Goal: Book appointment/travel/reservation

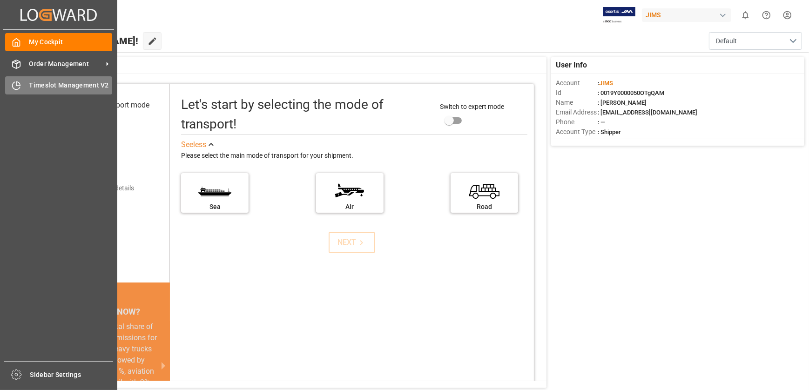
click at [20, 84] on icon at bounding box center [16, 85] width 9 height 9
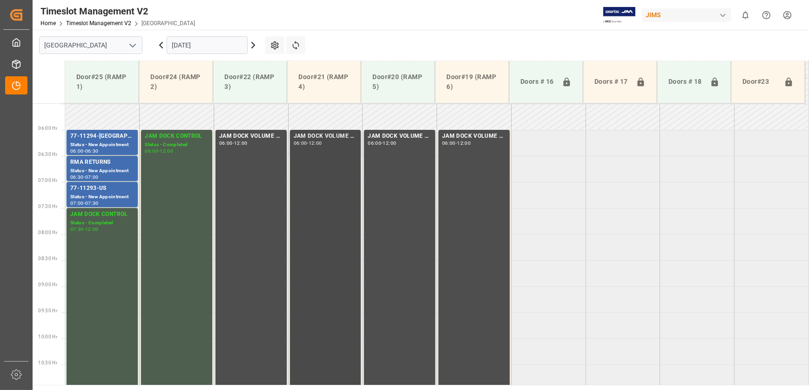
scroll to position [157, 0]
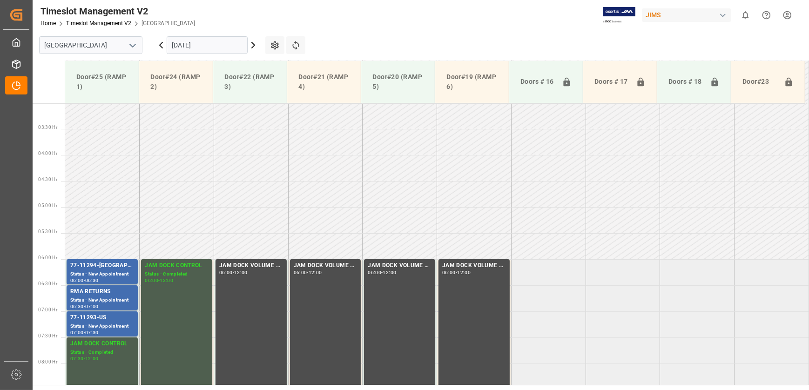
click at [254, 47] on icon at bounding box center [253, 45] width 11 height 11
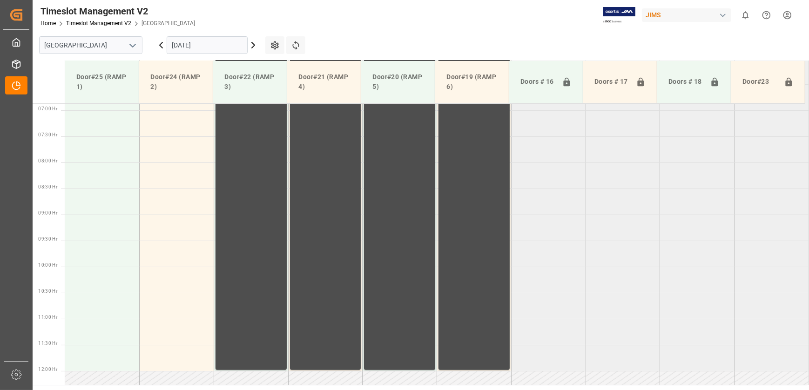
scroll to position [368, 0]
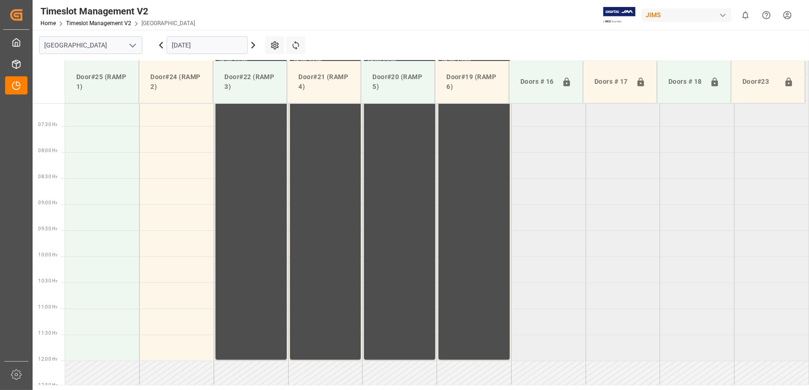
click at [254, 47] on icon at bounding box center [253, 45] width 11 height 11
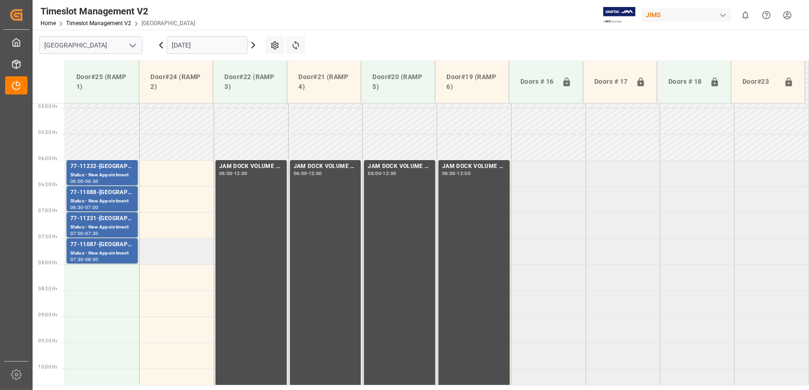
scroll to position [241, 0]
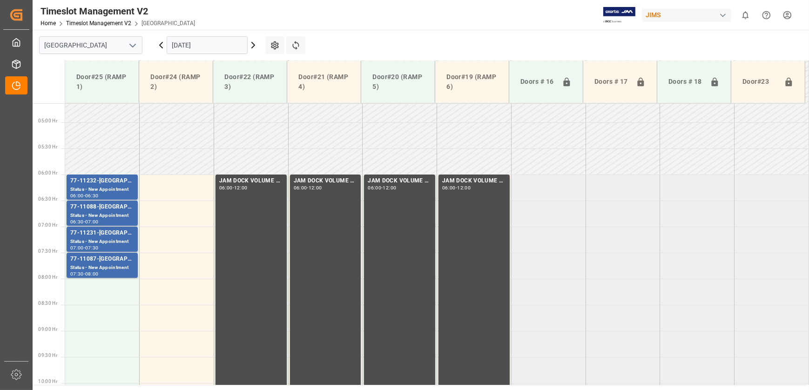
click at [253, 45] on icon at bounding box center [253, 45] width 11 height 11
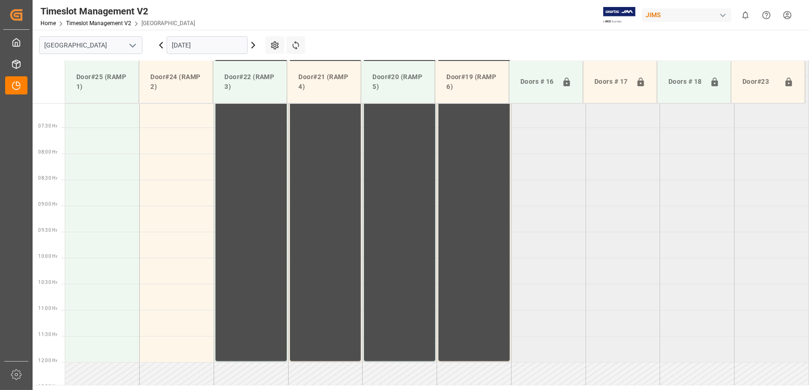
scroll to position [368, 0]
click at [253, 47] on icon at bounding box center [253, 45] width 11 height 11
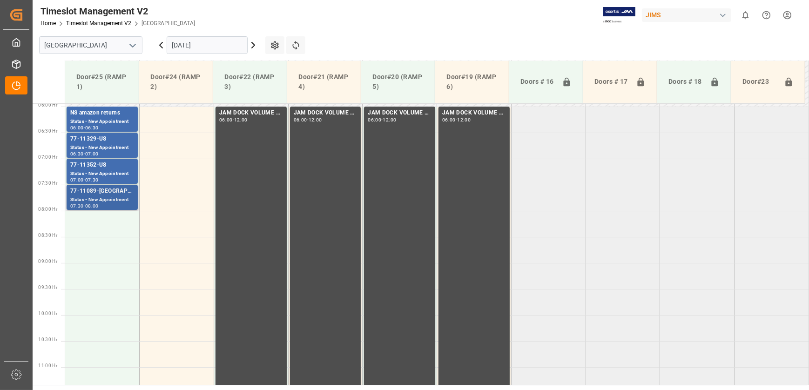
scroll to position [241, 0]
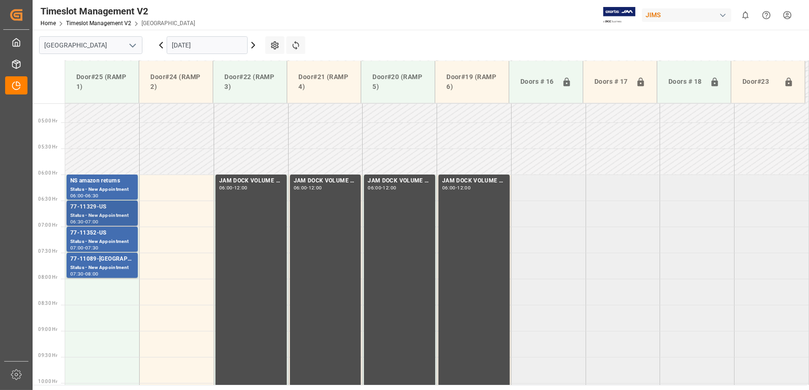
click at [121, 220] on div "06:30 - 07:00" at bounding box center [102, 222] width 64 height 5
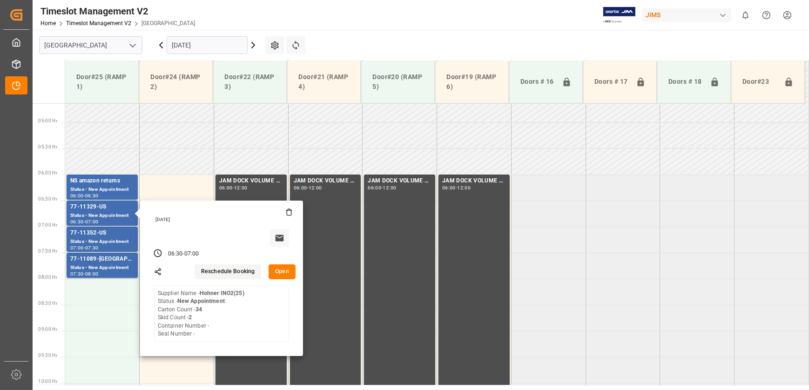
click at [288, 274] on button "Open" at bounding box center [281, 271] width 27 height 15
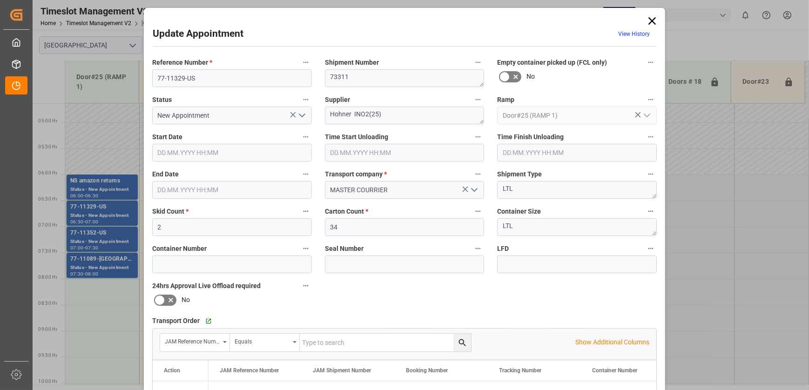
type input "10.10.2025 06:30"
type input "10.10.2025 07:00"
type input "03.10.2025 19:28"
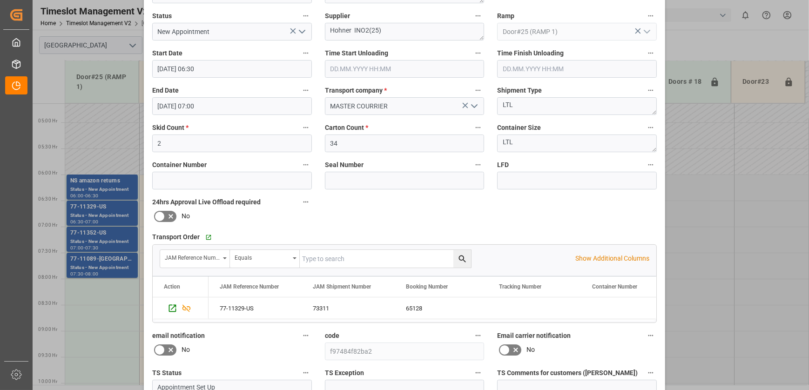
scroll to position [84, 0]
click at [128, 217] on div "Update Appointment View History Reference Number * 77-11329-US Shipment Number …" at bounding box center [404, 195] width 809 height 390
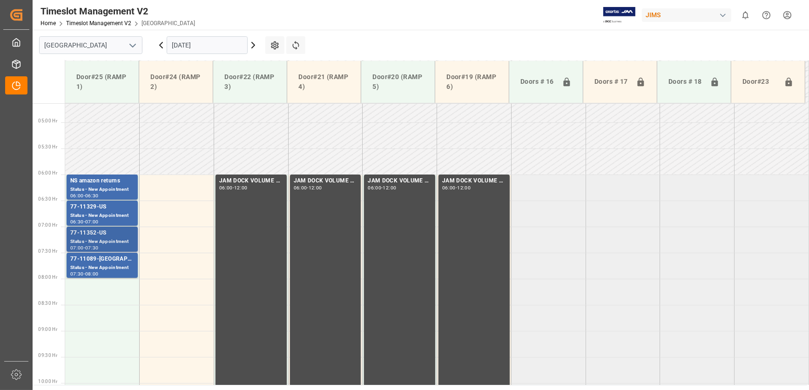
click at [107, 235] on div "77-11352-US" at bounding box center [102, 232] width 64 height 9
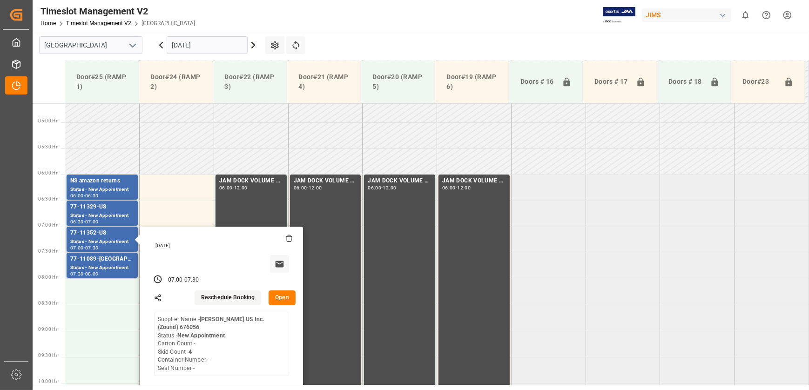
click at [286, 293] on button "Open" at bounding box center [281, 297] width 27 height 15
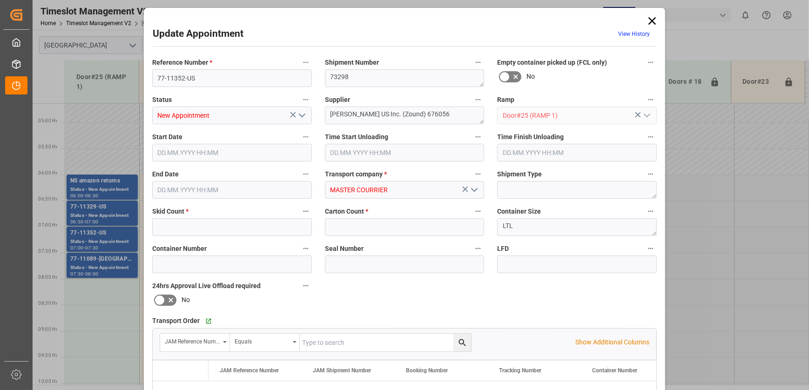
type input "4"
type input "0"
type input "10.10.2025 07:00"
type input "10.10.2025 07:30"
type input "03.10.2025 19:26"
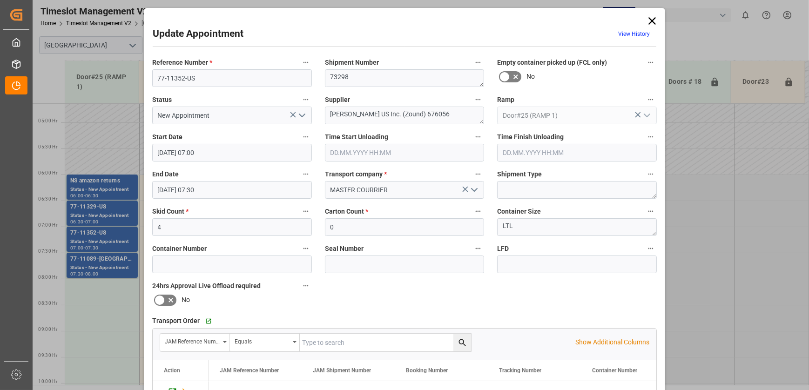
scroll to position [175, 0]
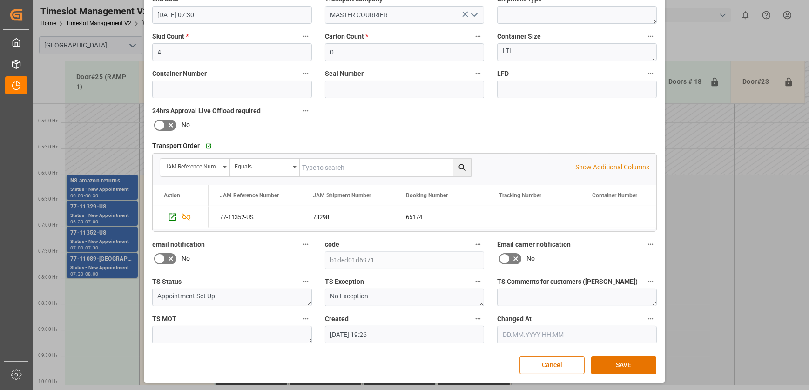
click at [97, 267] on div "Update Appointment View History Reference Number * 77-11352-US Shipment Number …" at bounding box center [404, 195] width 809 height 390
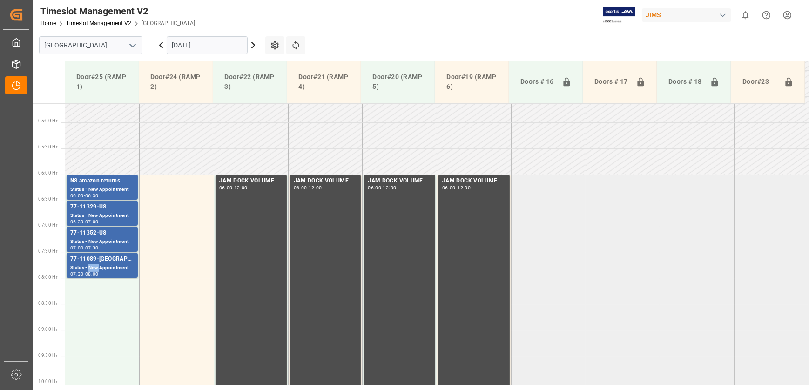
click at [97, 267] on div "Status - New Appointment" at bounding box center [102, 268] width 64 height 8
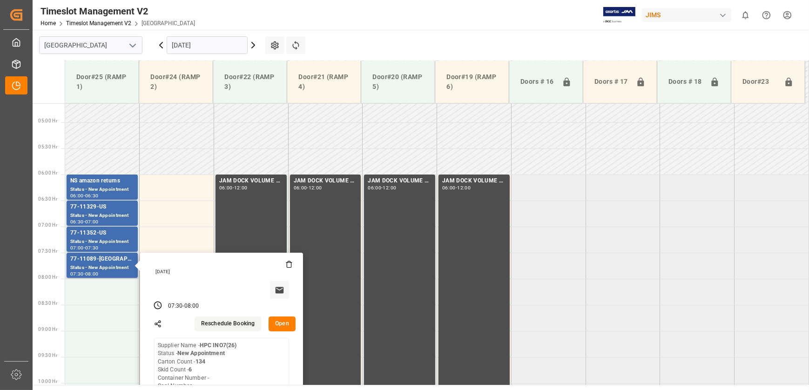
click at [279, 326] on button "Open" at bounding box center [281, 323] width 27 height 15
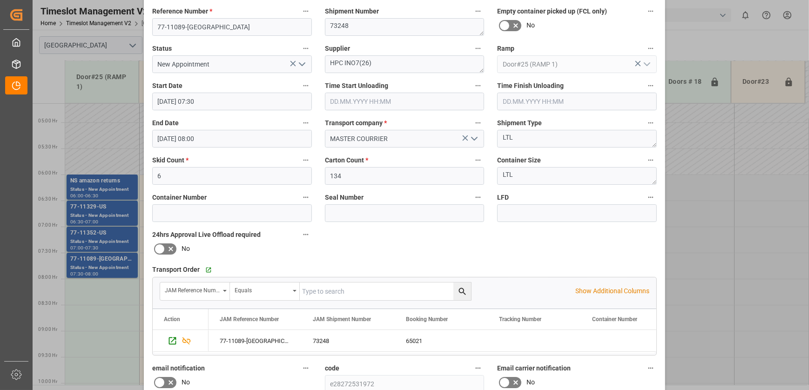
scroll to position [127, 0]
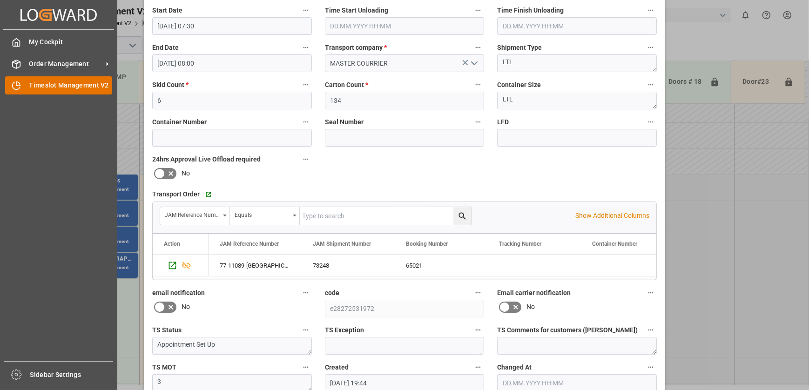
click at [34, 90] on div "Timeslot Management V2 Timeslot Management V2" at bounding box center [58, 85] width 107 height 18
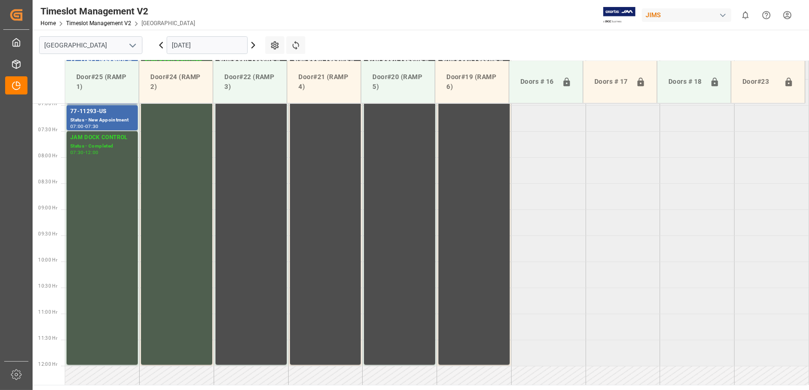
scroll to position [368, 0]
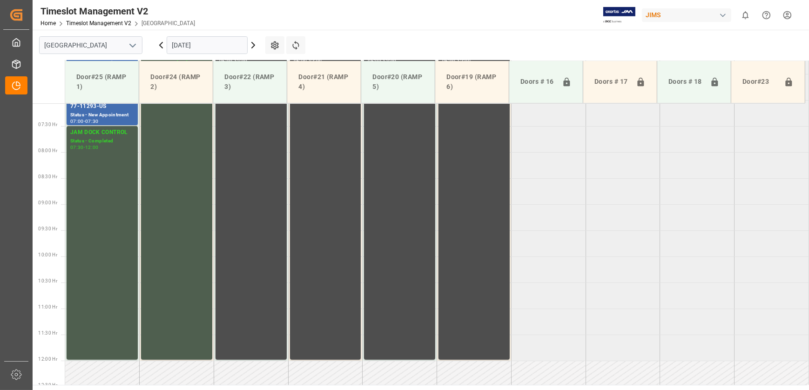
click at [252, 47] on icon at bounding box center [253, 45] width 3 height 6
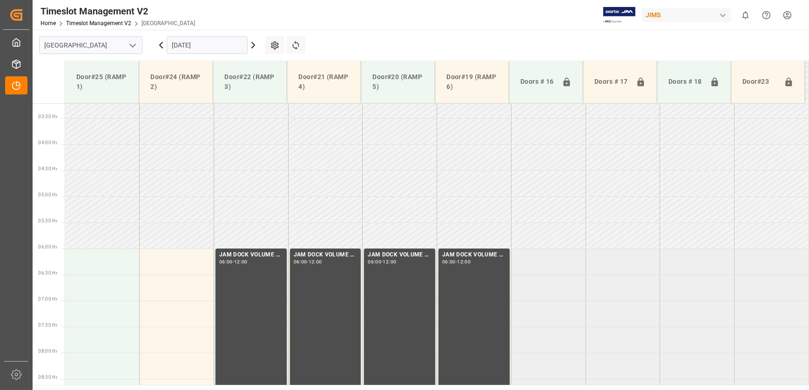
scroll to position [304, 0]
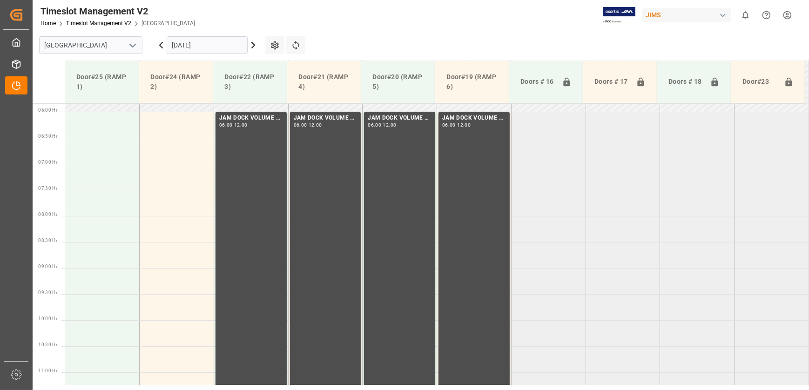
click at [251, 47] on icon at bounding box center [253, 45] width 11 height 11
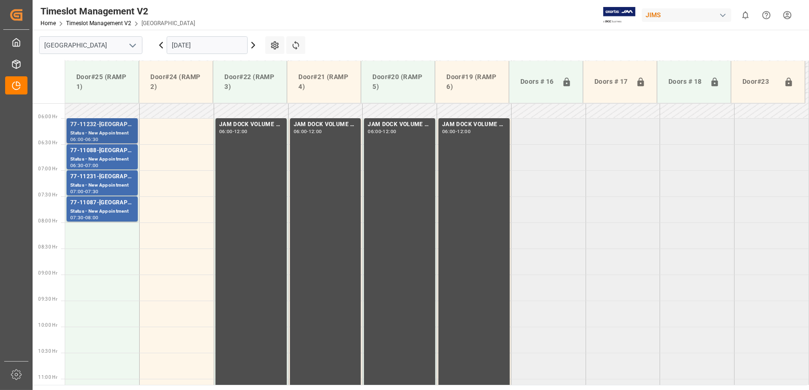
scroll to position [199, 0]
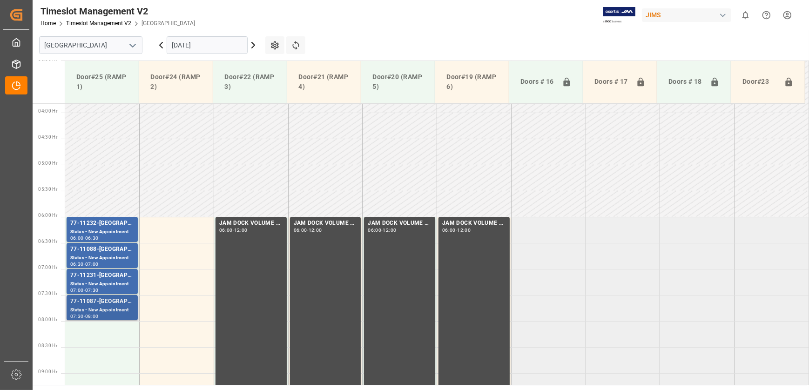
click at [103, 312] on div "Status - New Appointment" at bounding box center [102, 310] width 64 height 8
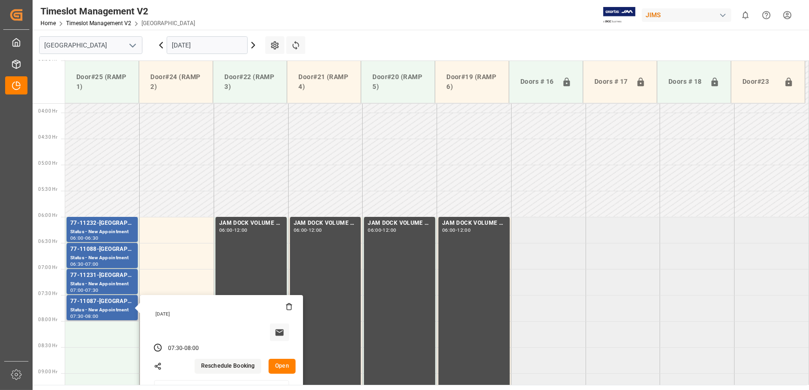
click at [282, 366] on button "Open" at bounding box center [281, 366] width 27 height 15
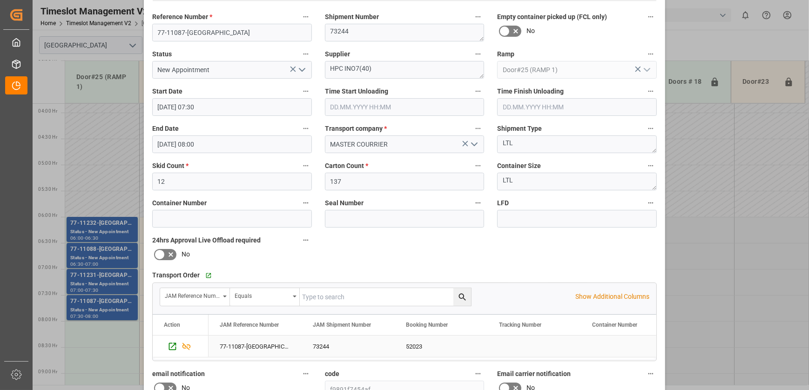
scroll to position [169, 0]
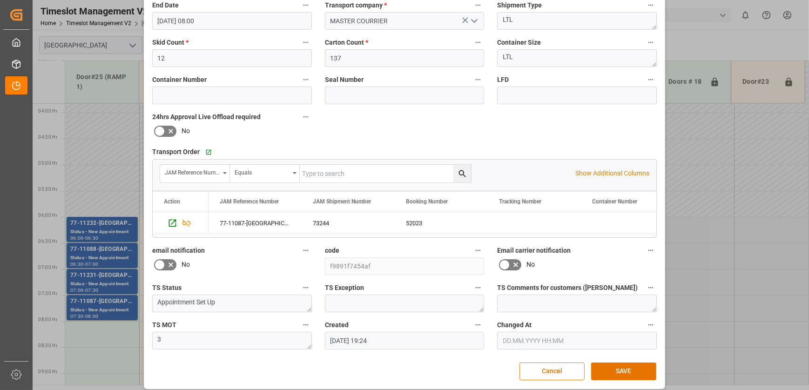
click at [106, 244] on div "Update Appointment View History Reference Number * 77-11087-US Shipment Number …" at bounding box center [404, 195] width 809 height 390
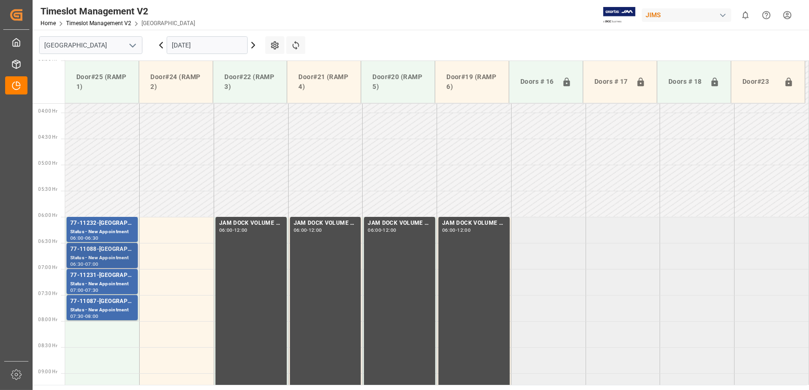
click at [105, 252] on div "77-11088-US" at bounding box center [102, 249] width 64 height 9
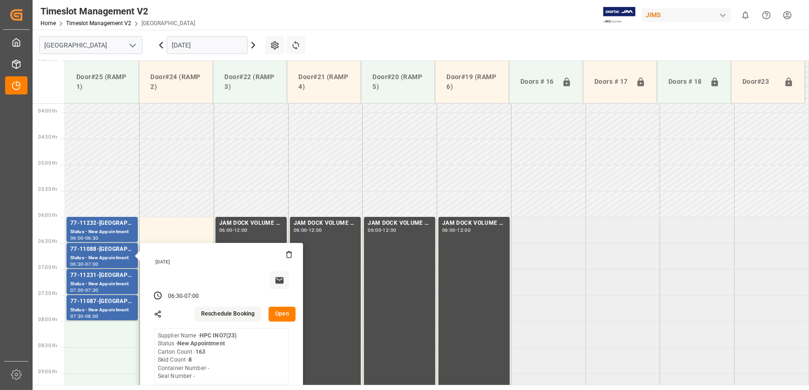
click at [290, 316] on button "Open" at bounding box center [281, 314] width 27 height 15
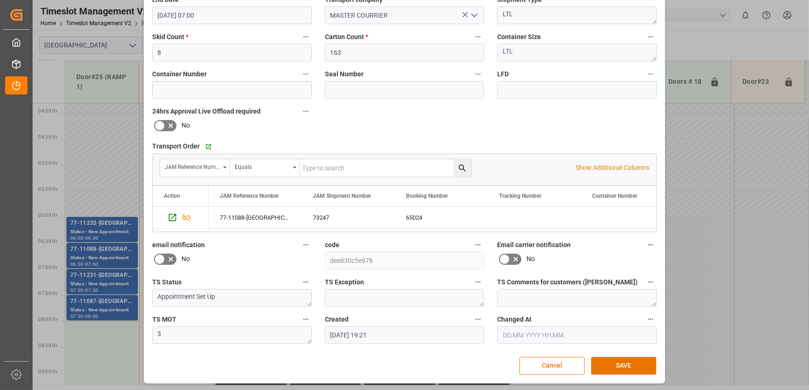
scroll to position [175, 0]
click at [99, 275] on div "Update Appointment View History Reference Number * 77-11088-US Shipment Number …" at bounding box center [404, 195] width 809 height 390
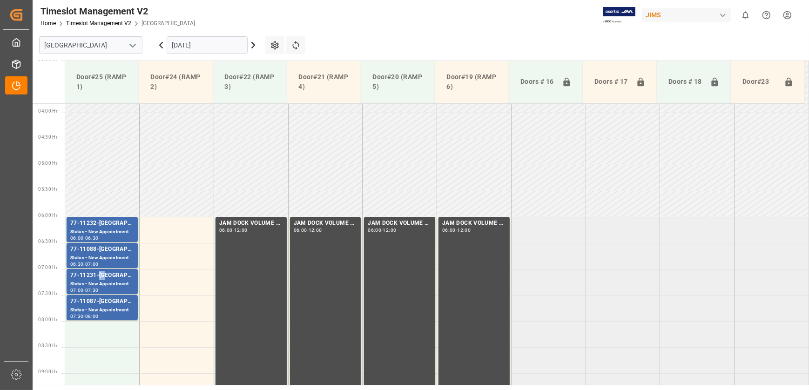
click at [99, 275] on div "77-11231-US" at bounding box center [102, 275] width 64 height 9
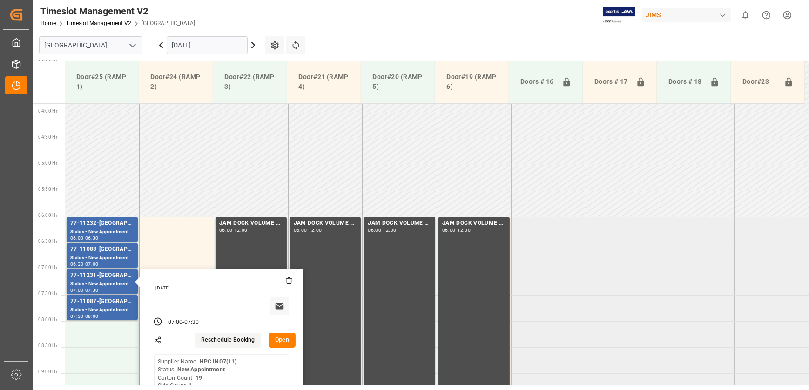
click at [275, 339] on button "Open" at bounding box center [281, 340] width 27 height 15
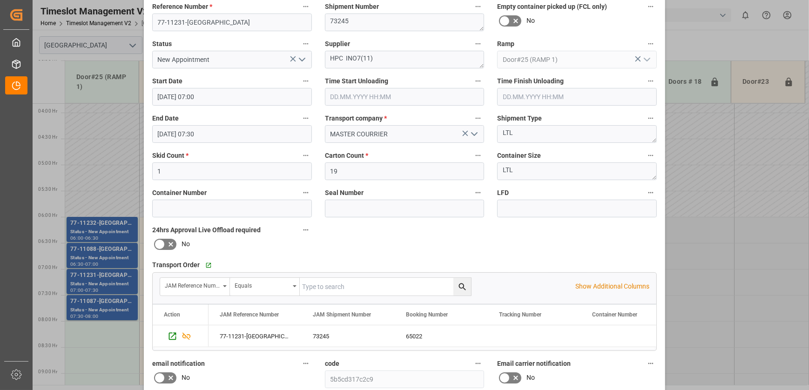
scroll to position [127, 0]
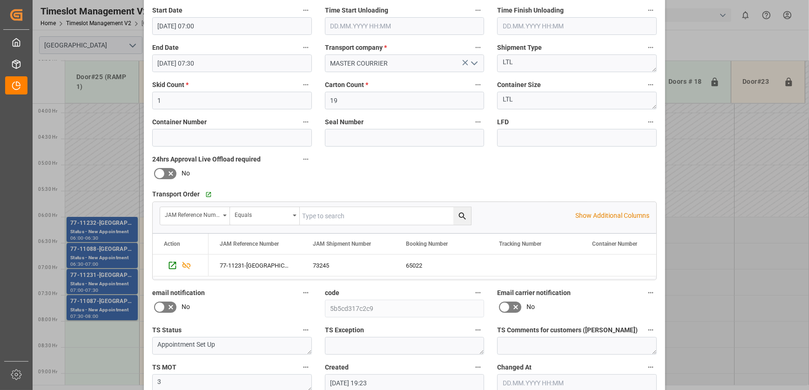
click at [96, 309] on div "Update Appointment View History Reference Number * 77-11231-US Shipment Number …" at bounding box center [404, 195] width 809 height 390
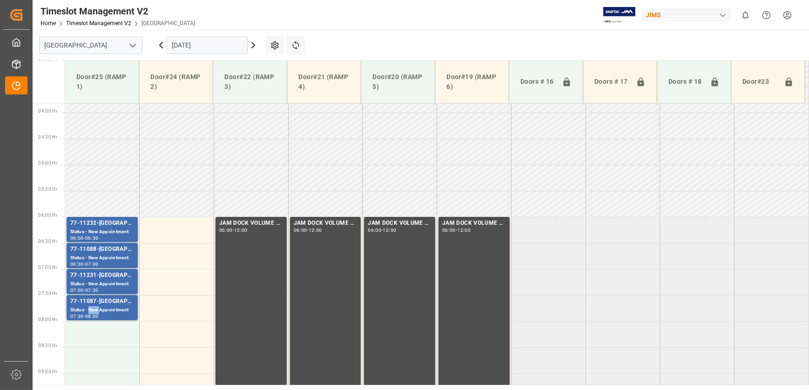
click at [96, 309] on div "Status - New Appointment" at bounding box center [102, 310] width 64 height 8
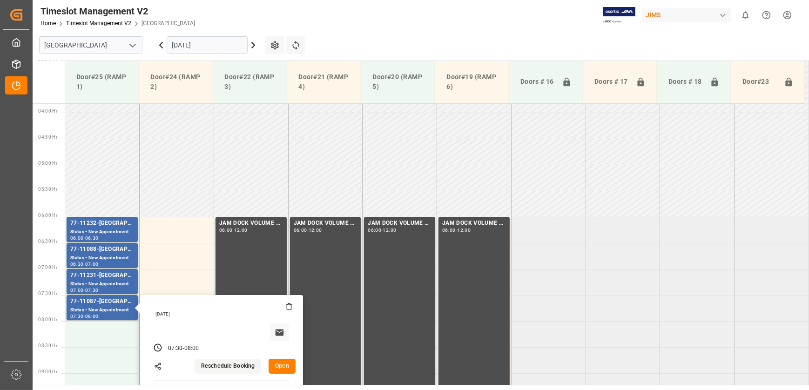
click at [288, 362] on button "Open" at bounding box center [281, 366] width 27 height 15
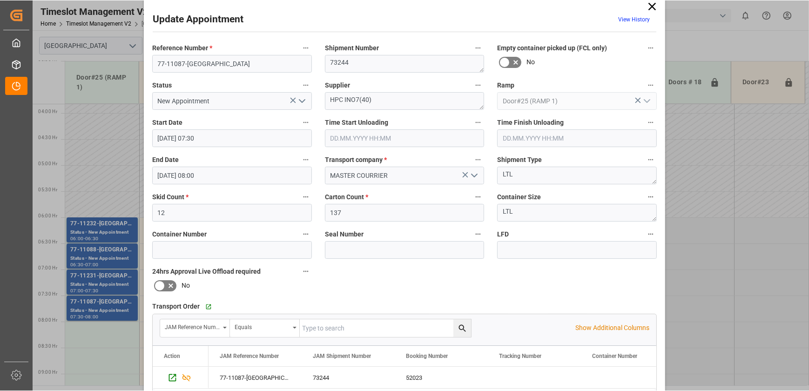
scroll to position [0, 0]
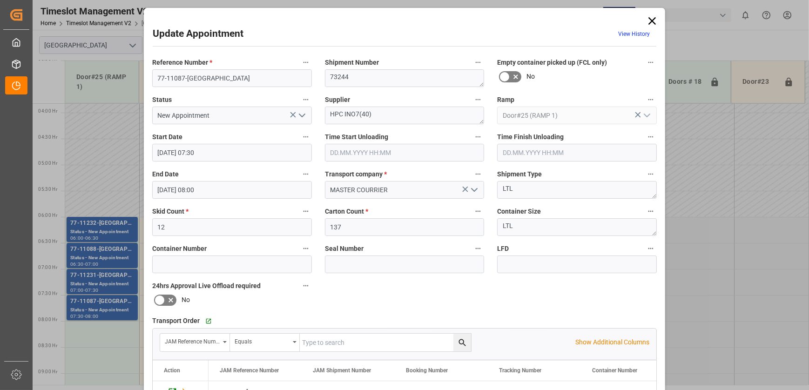
click at [651, 22] on icon at bounding box center [651, 20] width 7 height 7
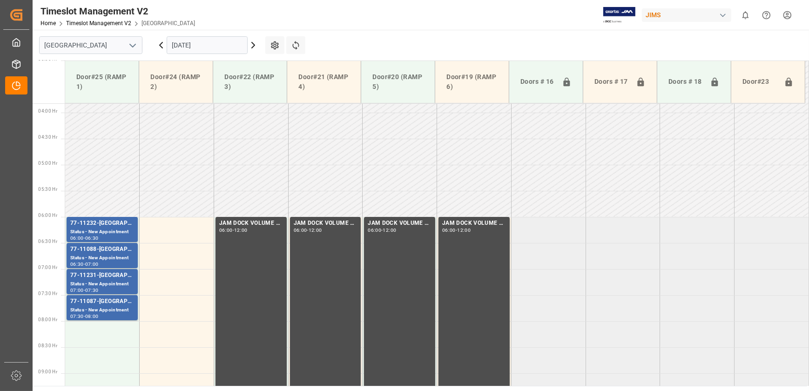
scroll to position [199, 0]
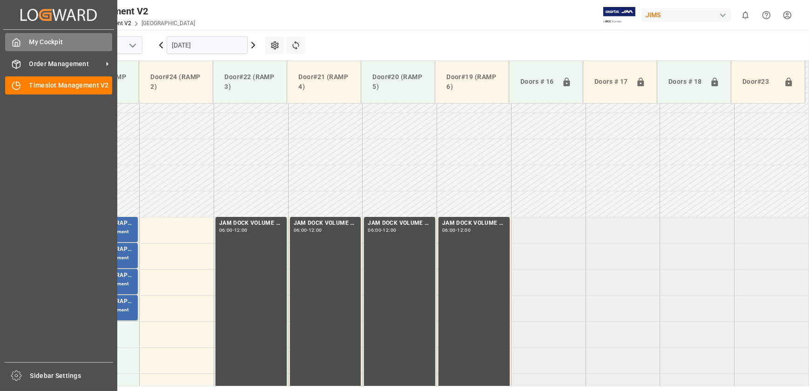
click at [18, 42] on icon at bounding box center [16, 42] width 9 height 9
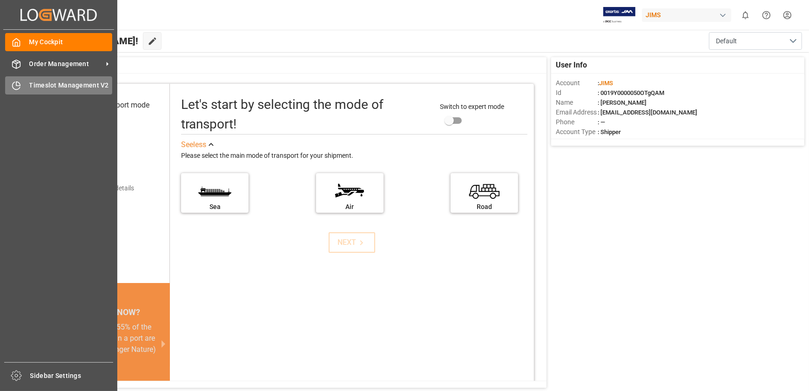
click at [12, 82] on icon at bounding box center [16, 85] width 9 height 9
